Goal: Task Accomplishment & Management: Use online tool/utility

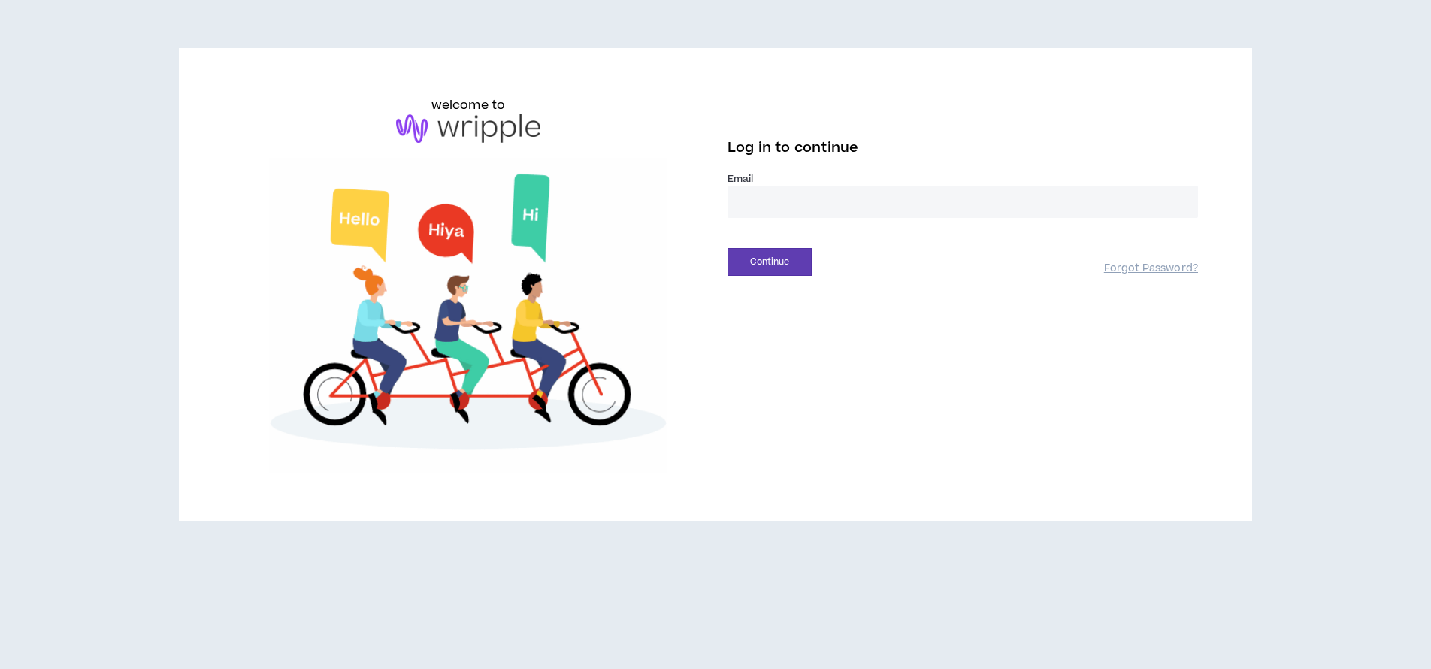
click at [778, 211] on input "email" at bounding box center [963, 202] width 471 height 32
type input "**********"
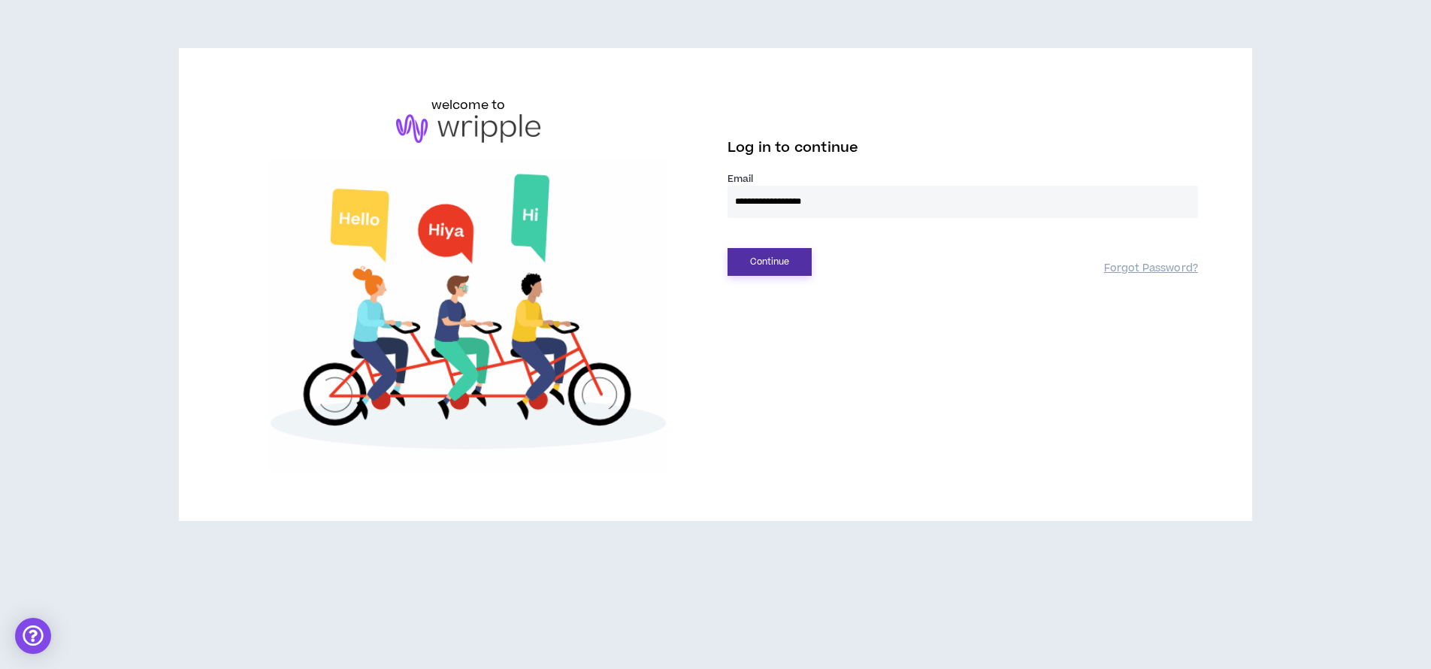
click at [752, 265] on button "Continue" at bounding box center [770, 262] width 84 height 28
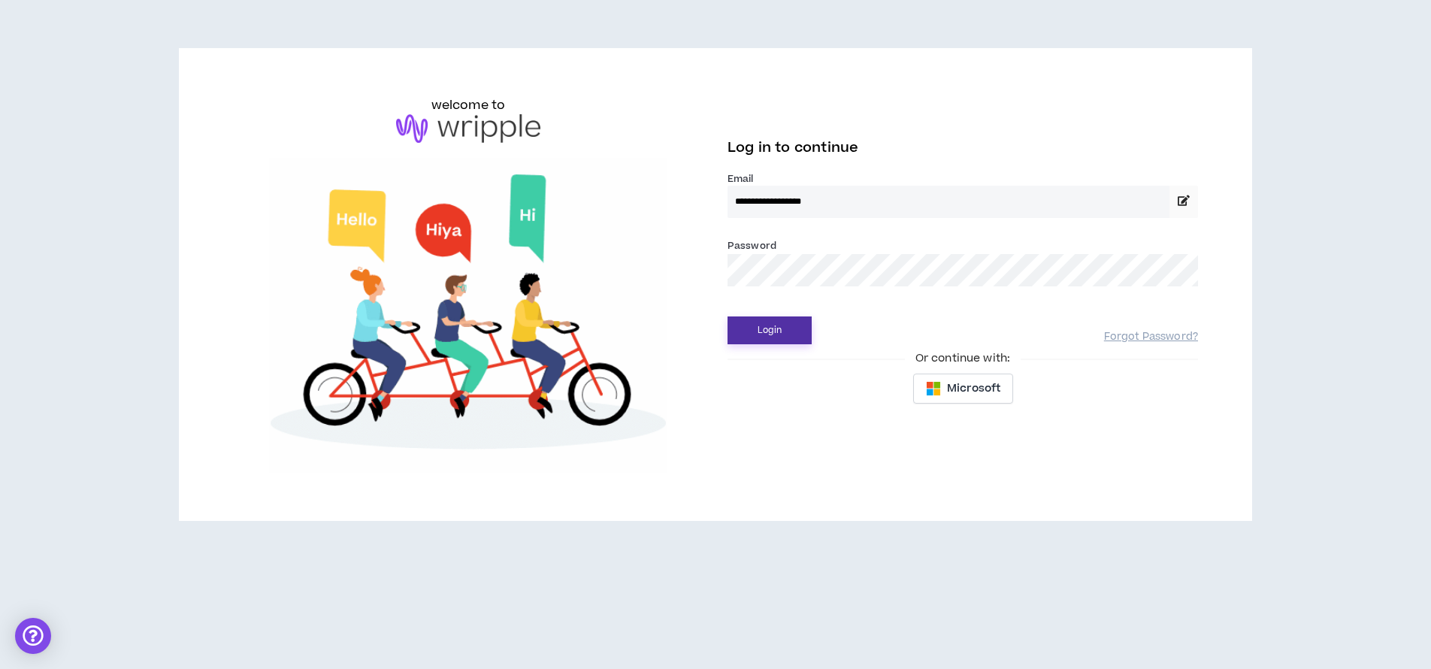
click at [767, 332] on button "Login" at bounding box center [770, 330] width 84 height 28
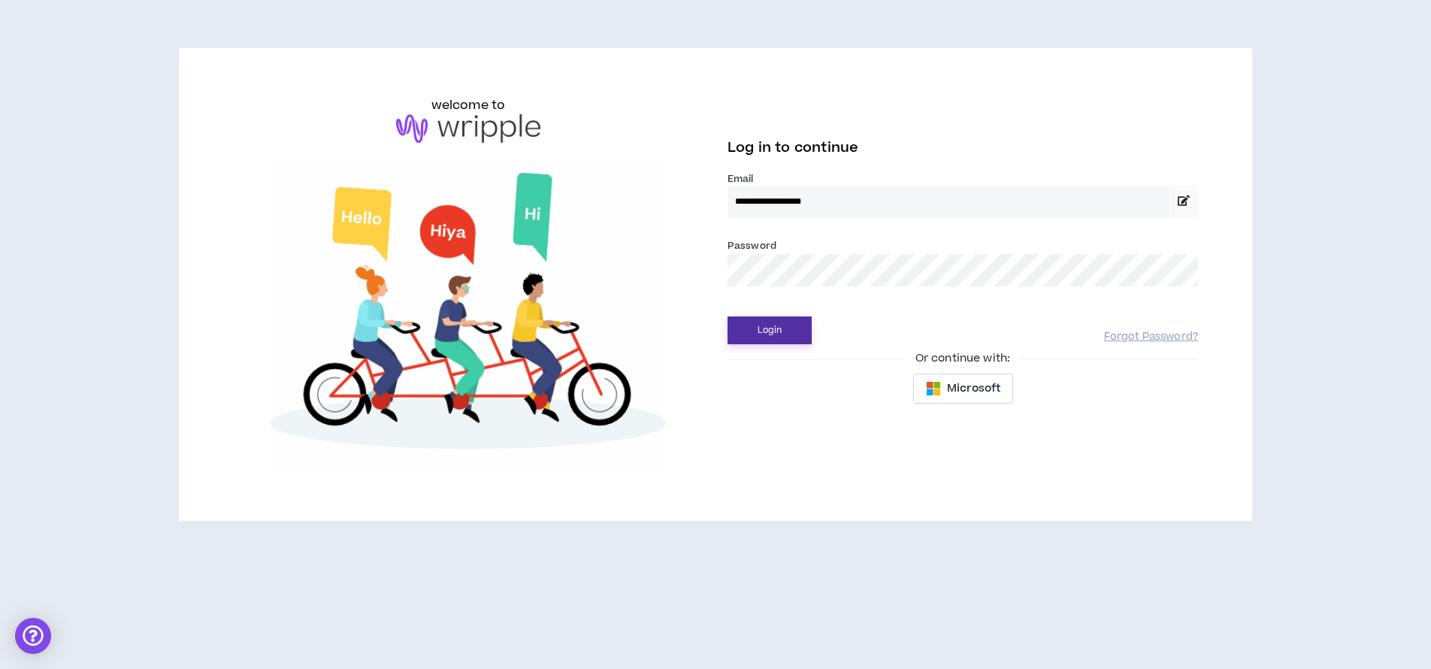
click at [779, 328] on button "Login" at bounding box center [770, 330] width 84 height 28
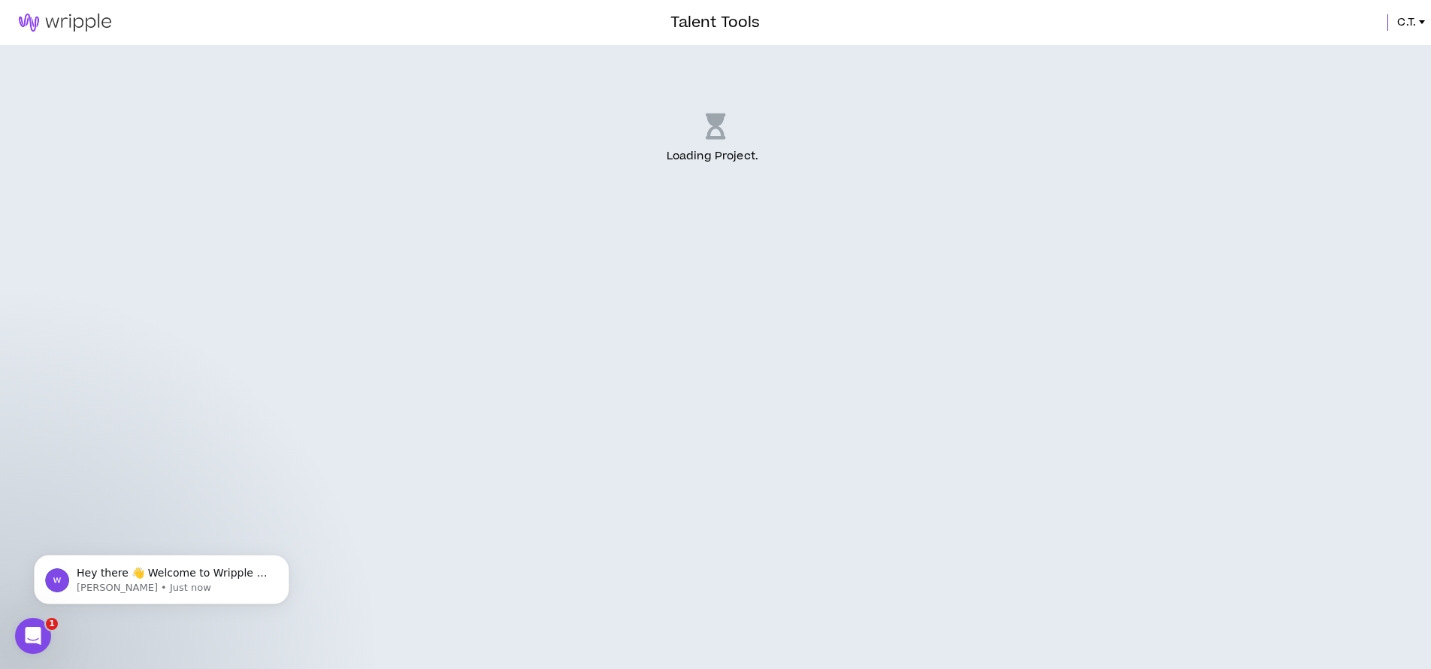
click at [755, 332] on div "Loading Project . .." at bounding box center [715, 357] width 1431 height 624
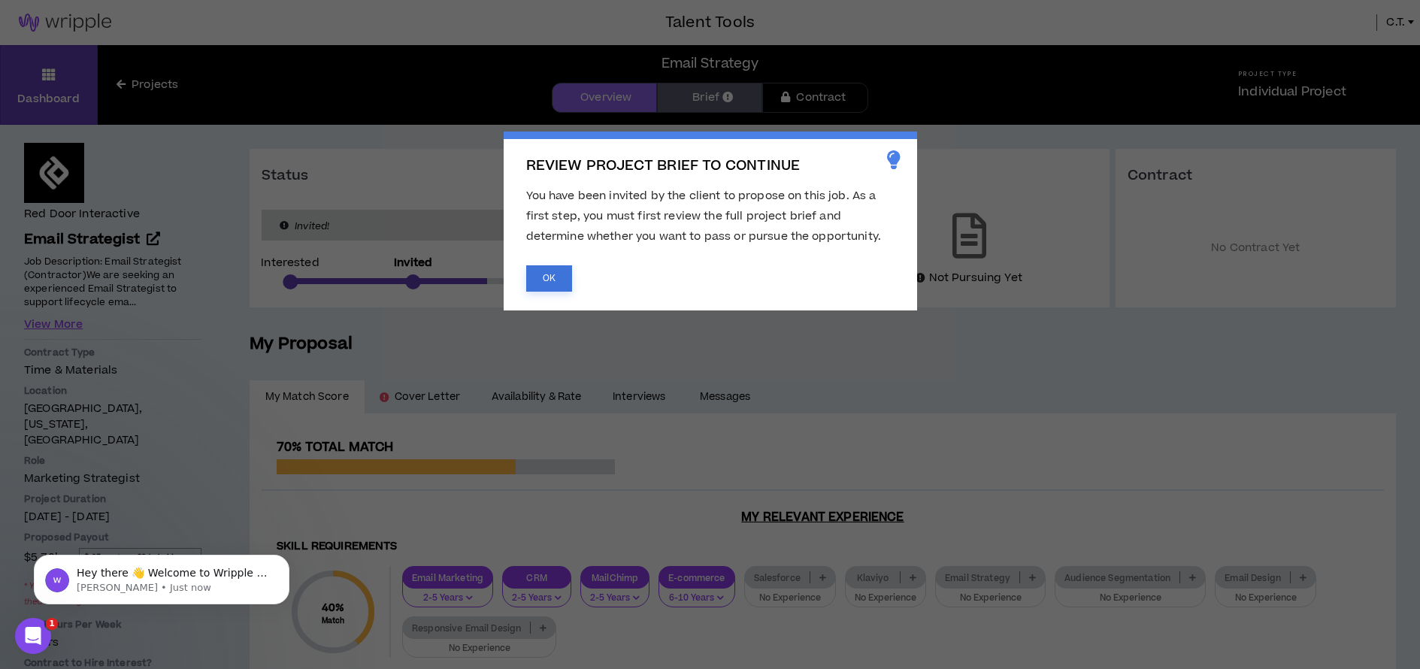
click at [546, 281] on button "OK" at bounding box center [549, 278] width 46 height 26
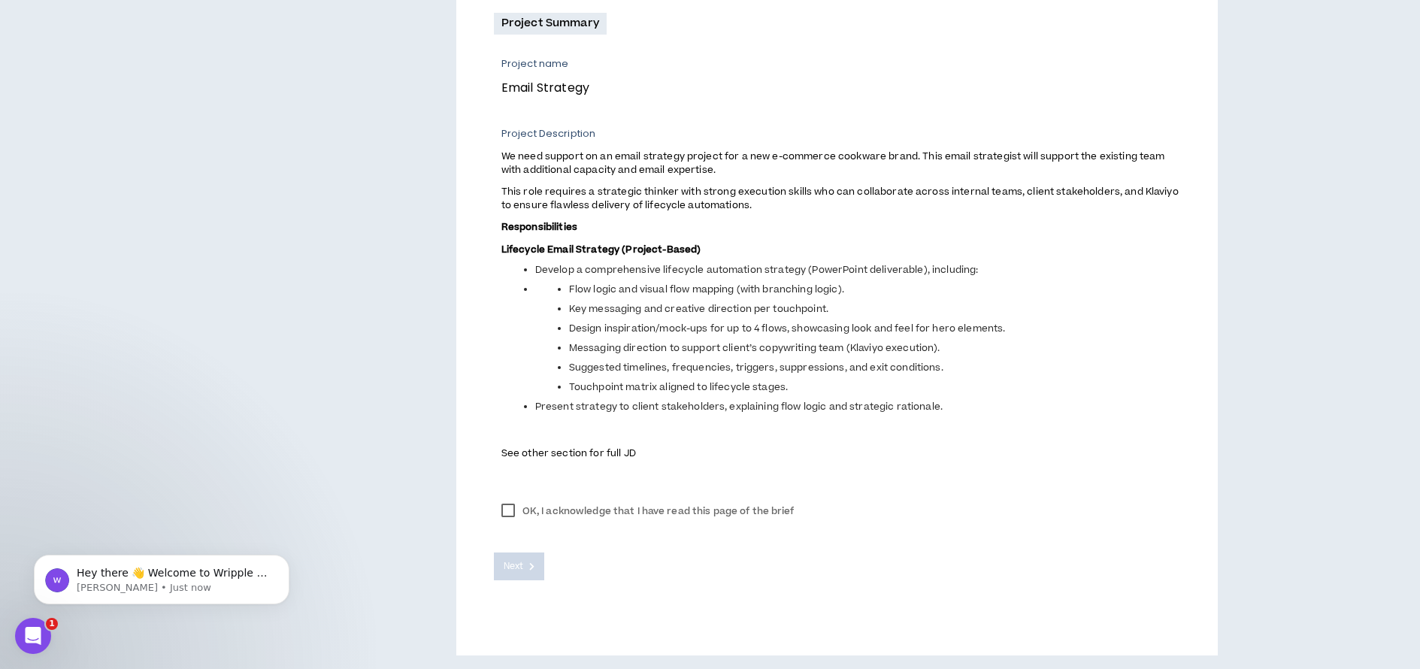
scroll to position [537, 0]
click at [512, 503] on label "OK, I acknowledge that I have read this page of the brief" at bounding box center [648, 509] width 308 height 23
click at [517, 571] on span "Next" at bounding box center [514, 565] width 20 height 14
click at [568, 222] on strong "Responsibilities" at bounding box center [539, 226] width 76 height 14
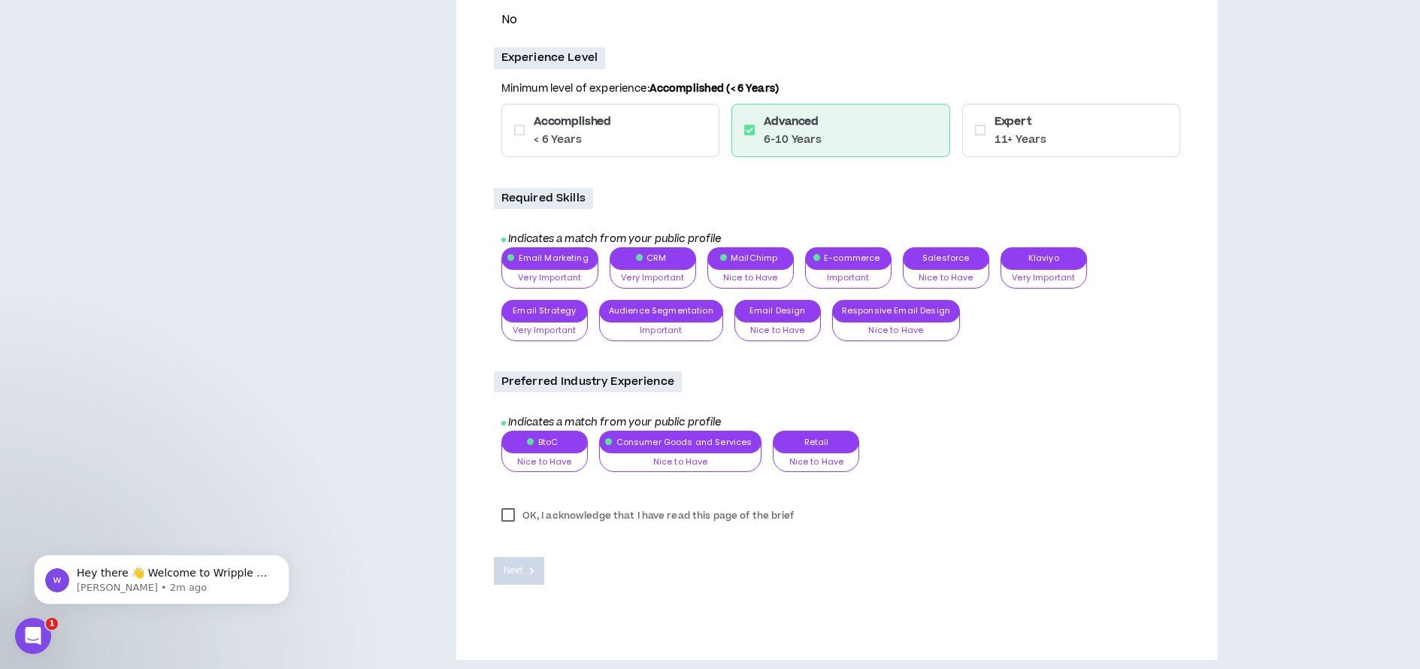
scroll to position [1180, 0]
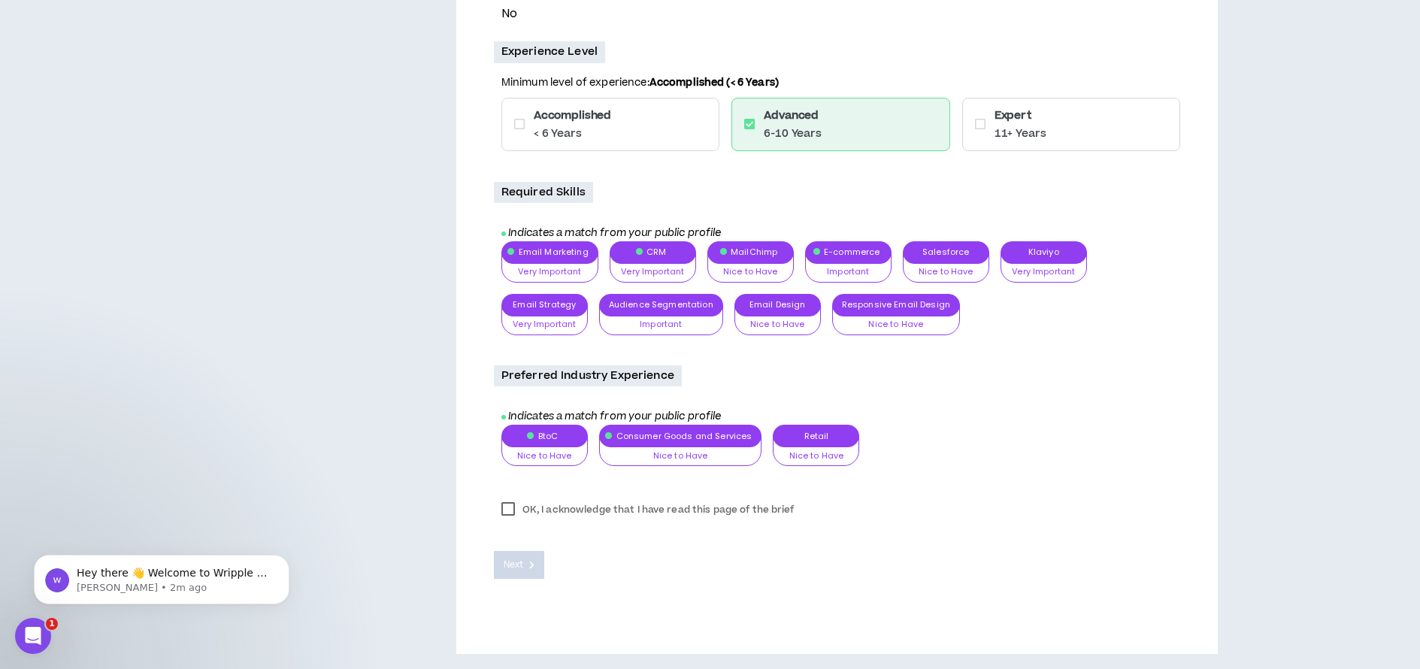
click at [515, 507] on label "OK, I acknowledge that I have read this page of the brief" at bounding box center [648, 509] width 308 height 23
click at [528, 567] on button "Next" at bounding box center [519, 565] width 51 height 28
